Goal: Task Accomplishment & Management: Complete application form

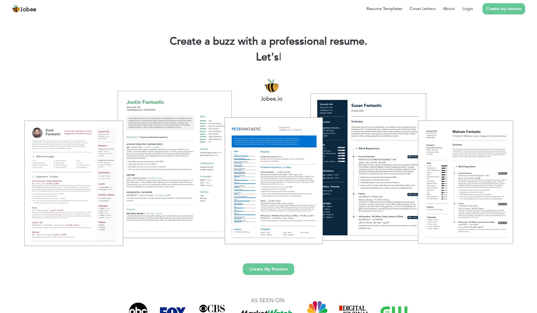
click at [273, 267] on link "Create My Resume" at bounding box center [268, 269] width 51 height 12
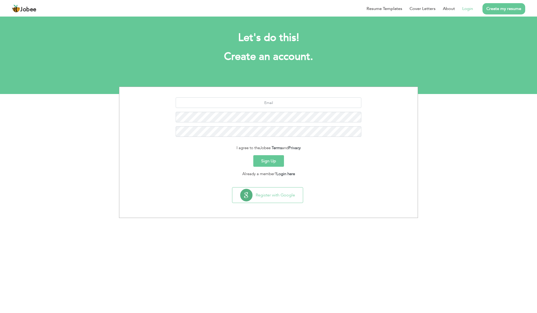
click at [467, 9] on link "Login" at bounding box center [468, 9] width 11 height 6
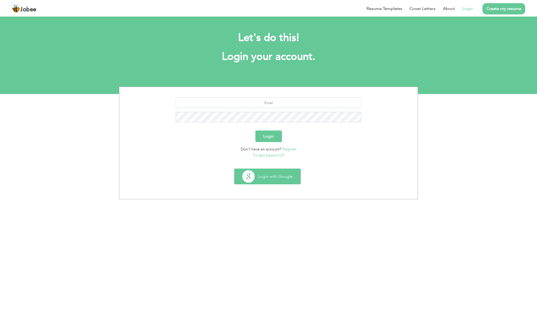
click at [269, 172] on button "Login with Google" at bounding box center [268, 176] width 66 height 15
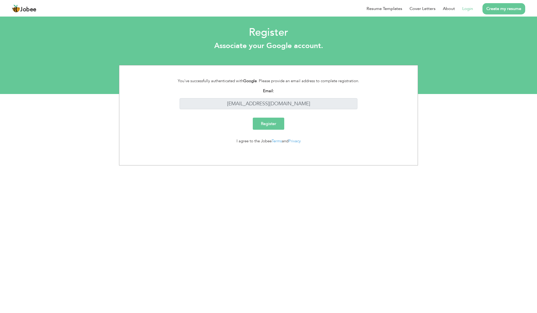
click at [274, 125] on input "Register" at bounding box center [268, 124] width 31 height 12
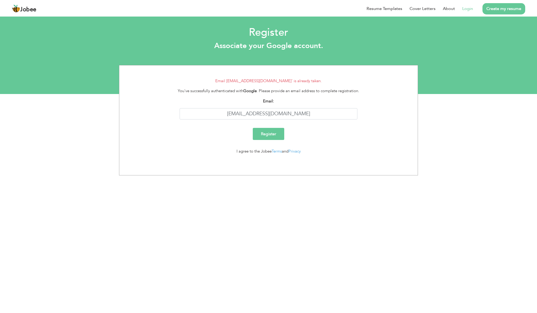
click at [492, 9] on link "Create my resume" at bounding box center [504, 8] width 43 height 11
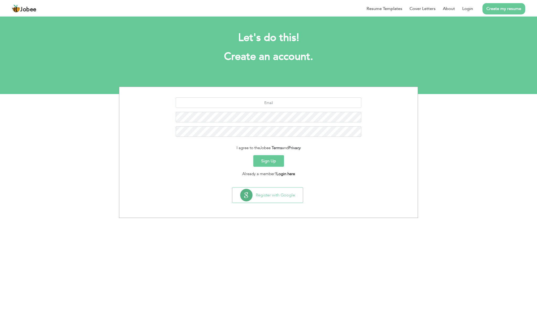
click at [289, 174] on link "Login here" at bounding box center [286, 173] width 19 height 5
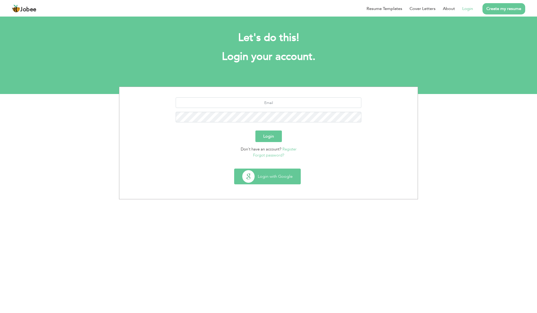
click at [266, 178] on button "Login with Google" at bounding box center [268, 176] width 66 height 15
